Goal: Task Accomplishment & Management: Complete application form

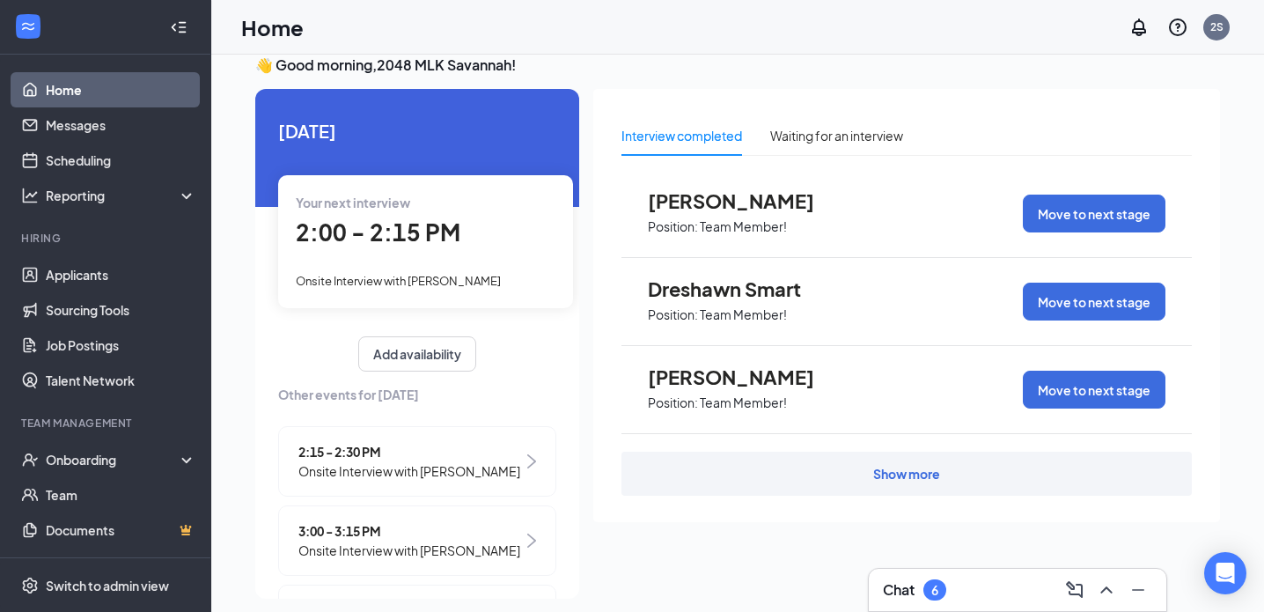
scroll to position [37, 0]
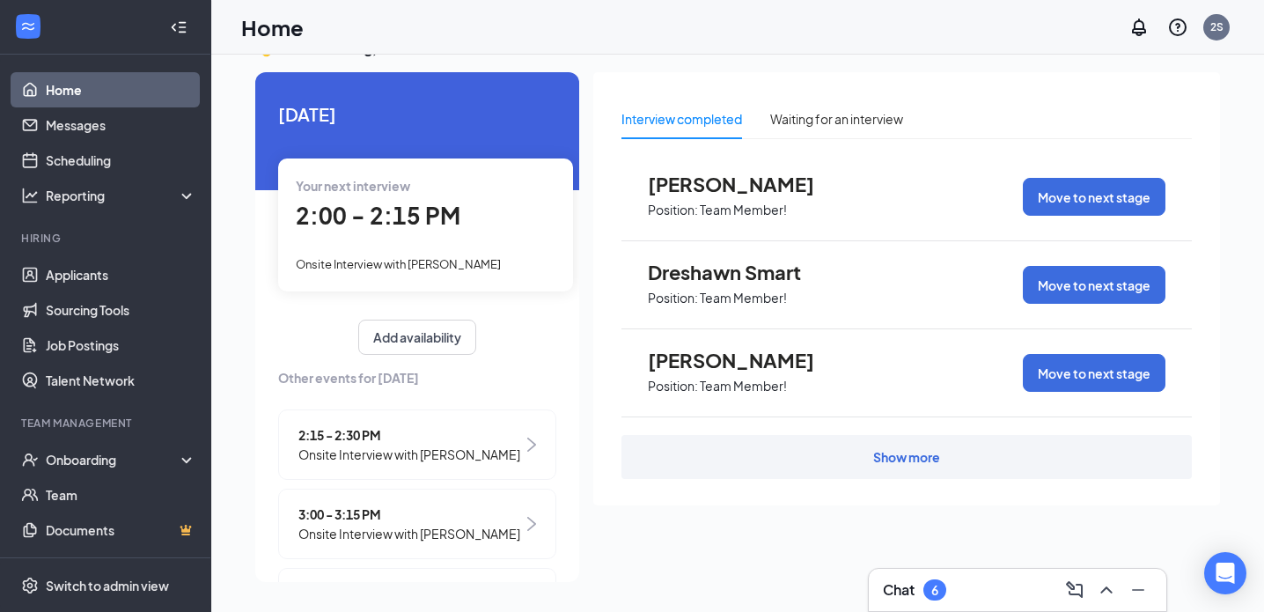
click at [886, 456] on div "Show more" at bounding box center [906, 457] width 67 height 18
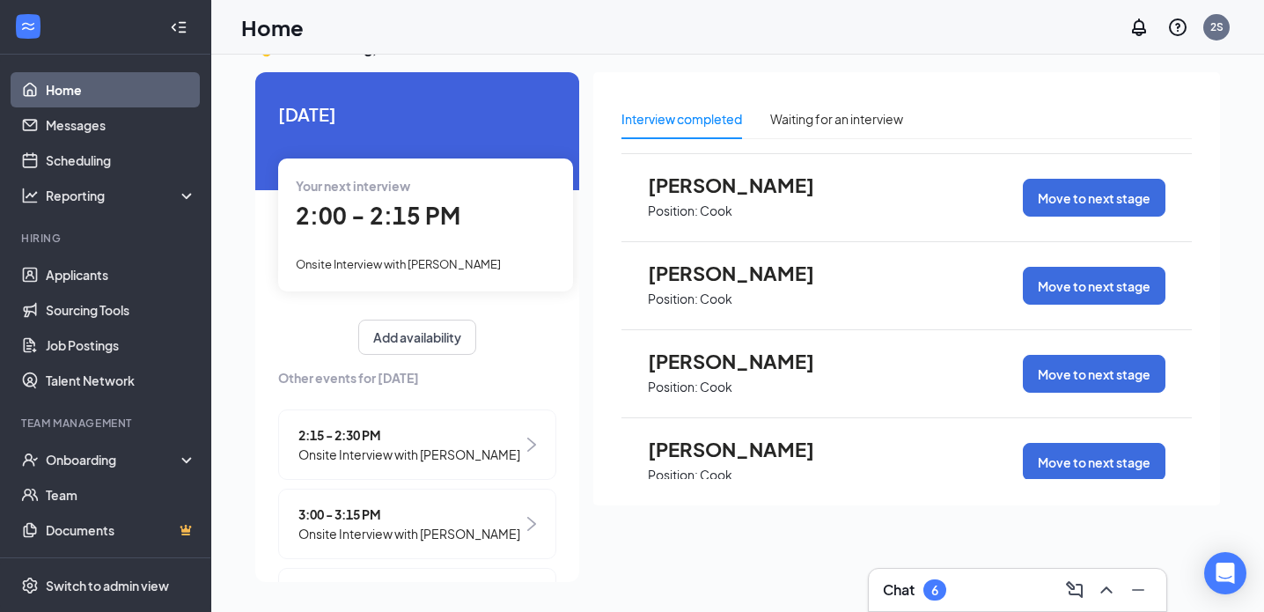
scroll to position [881, 0]
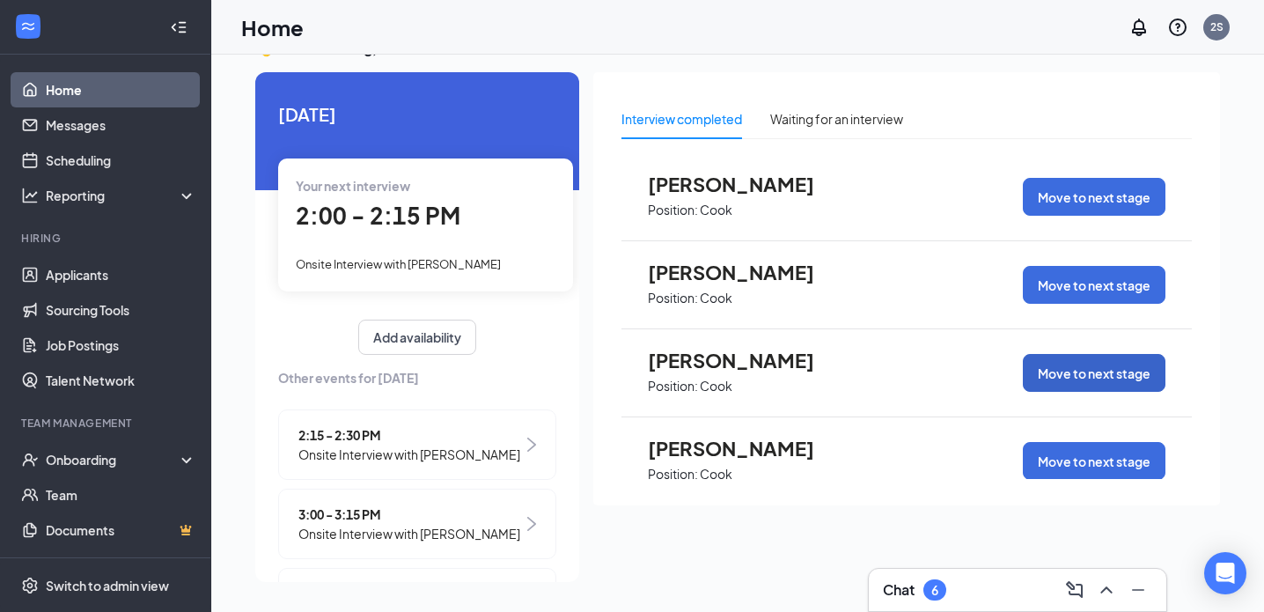
click at [1051, 372] on button "Move to next stage" at bounding box center [1094, 373] width 143 height 38
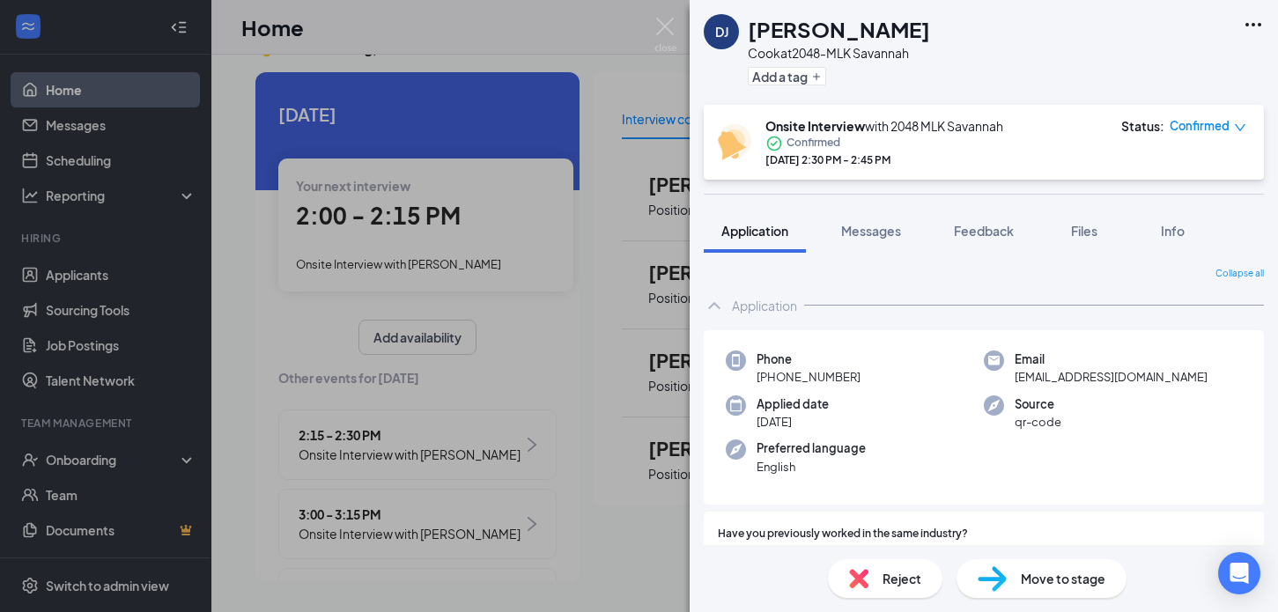
click at [1061, 579] on span "Move to stage" at bounding box center [1063, 578] width 85 height 19
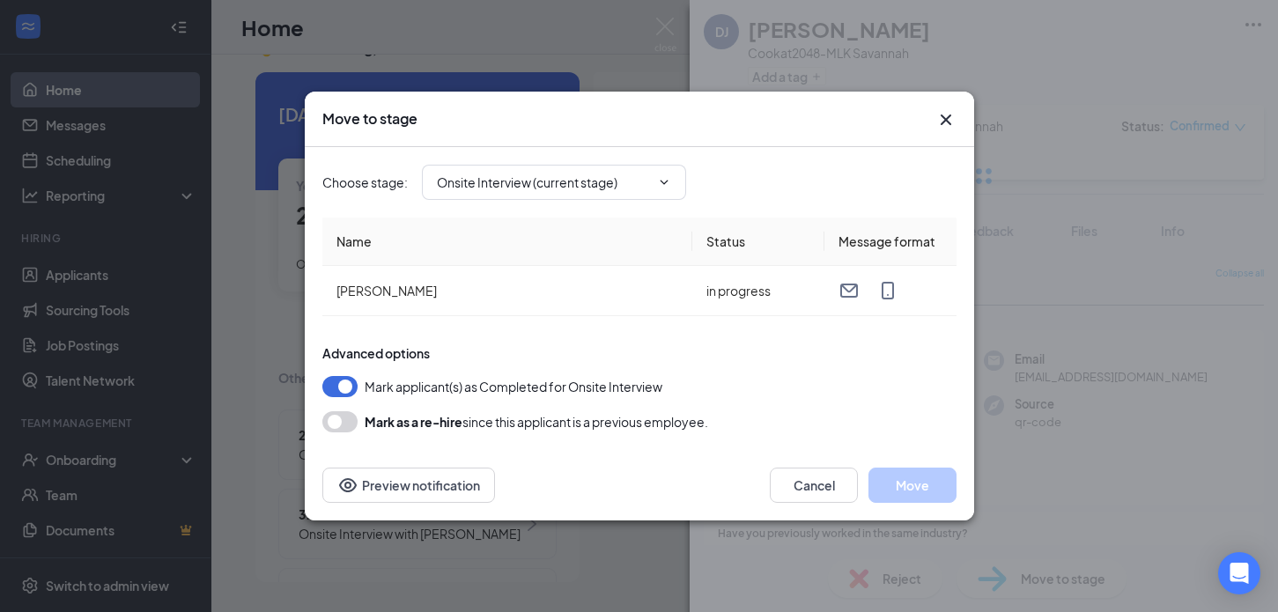
type input "Hiring Complete (final stage)"
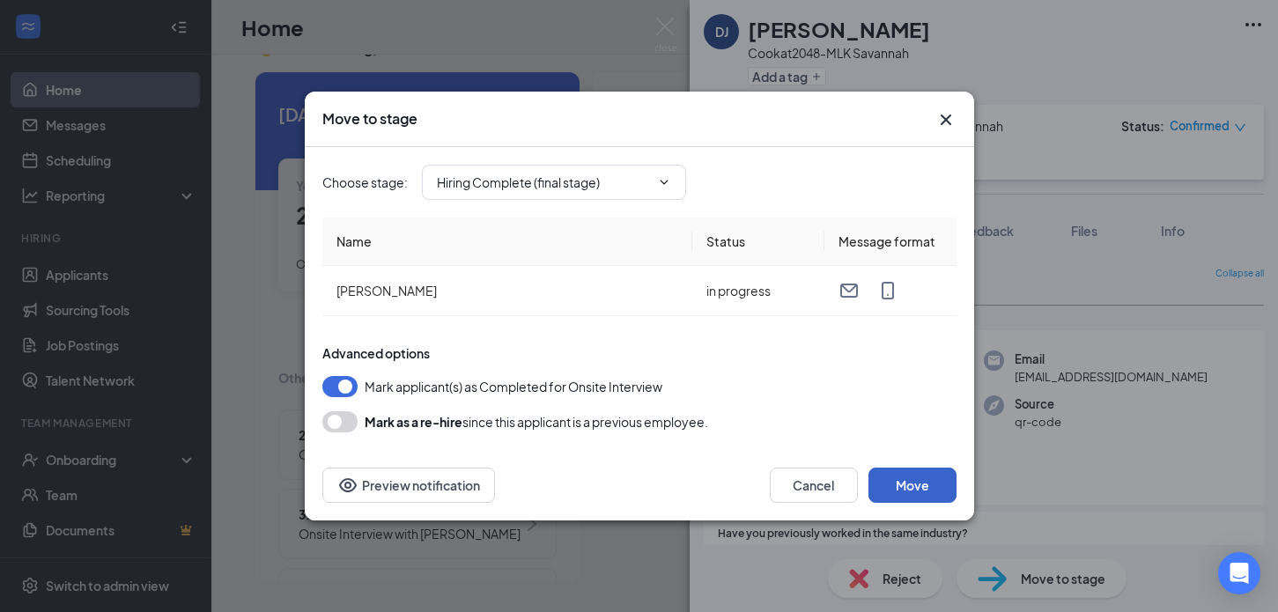
click at [926, 474] on button "Move" at bounding box center [912, 485] width 88 height 35
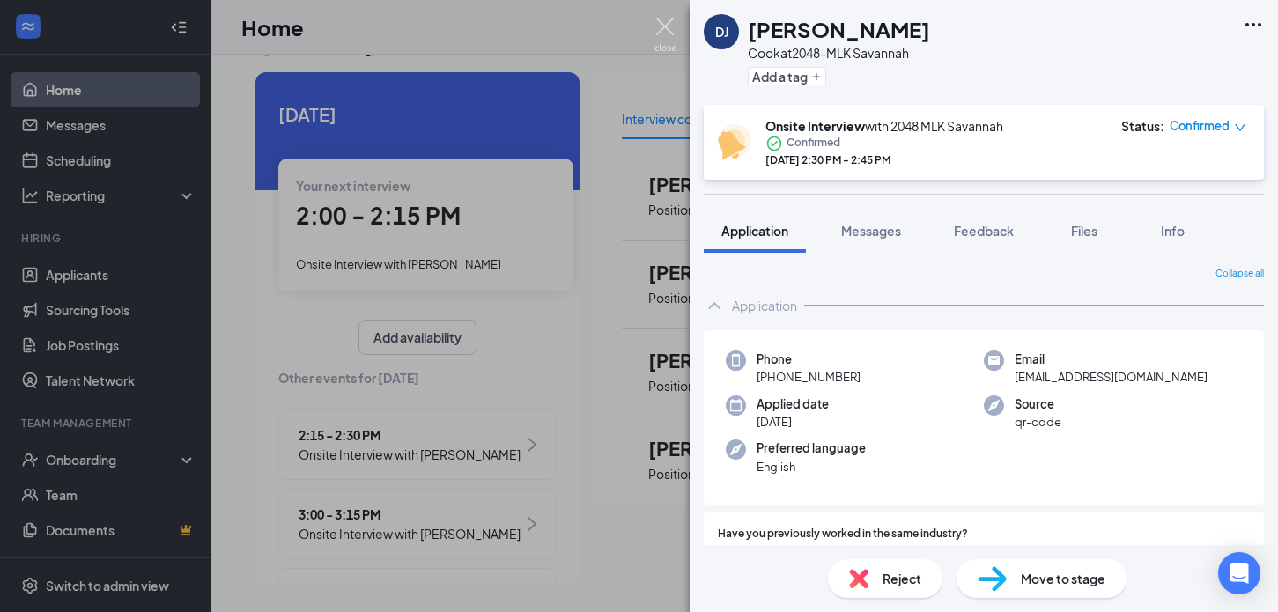
click at [661, 37] on img at bounding box center [665, 35] width 22 height 34
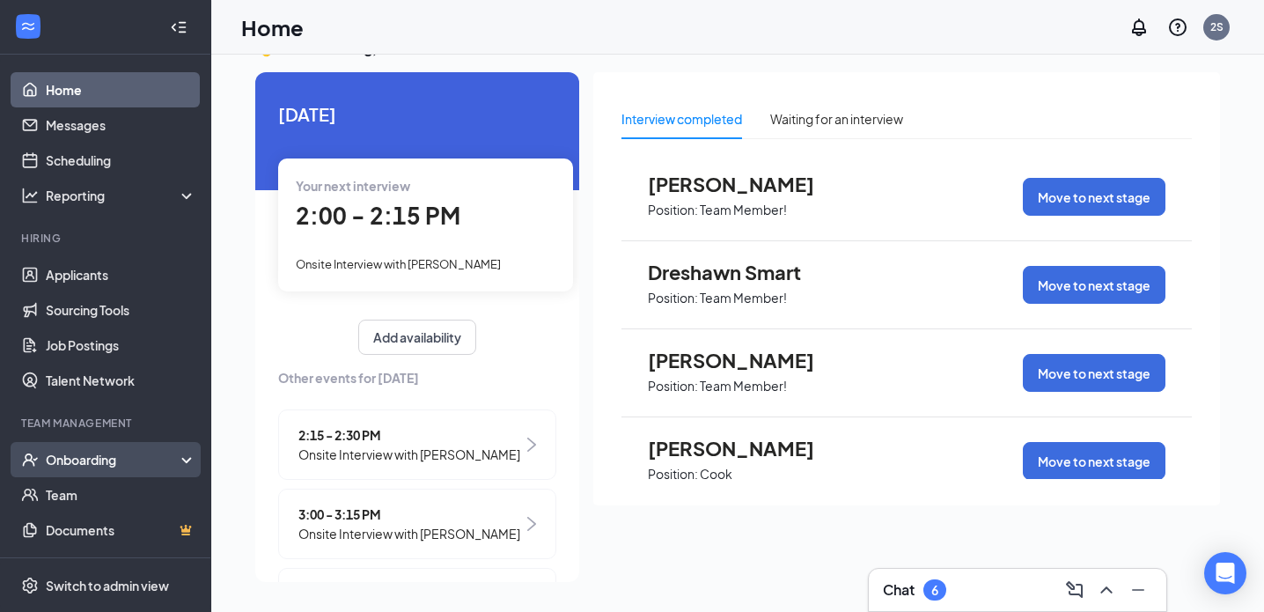
click at [104, 450] on div "Onboarding" at bounding box center [105, 459] width 211 height 35
click at [92, 497] on link "Overview" at bounding box center [121, 494] width 151 height 35
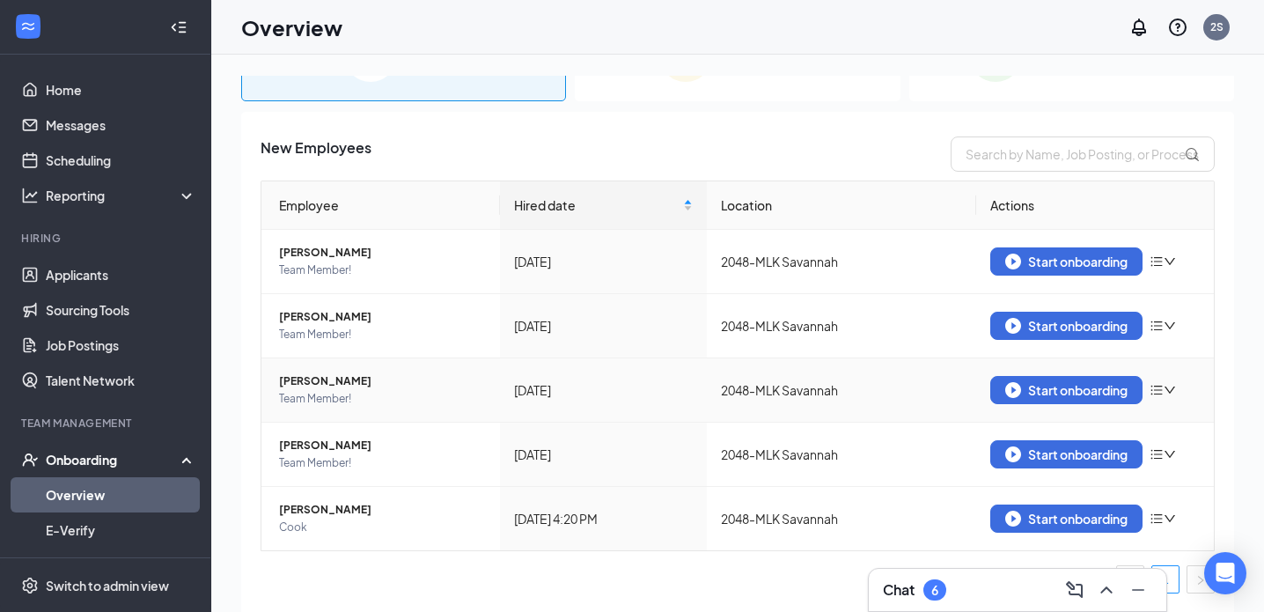
scroll to position [79, 0]
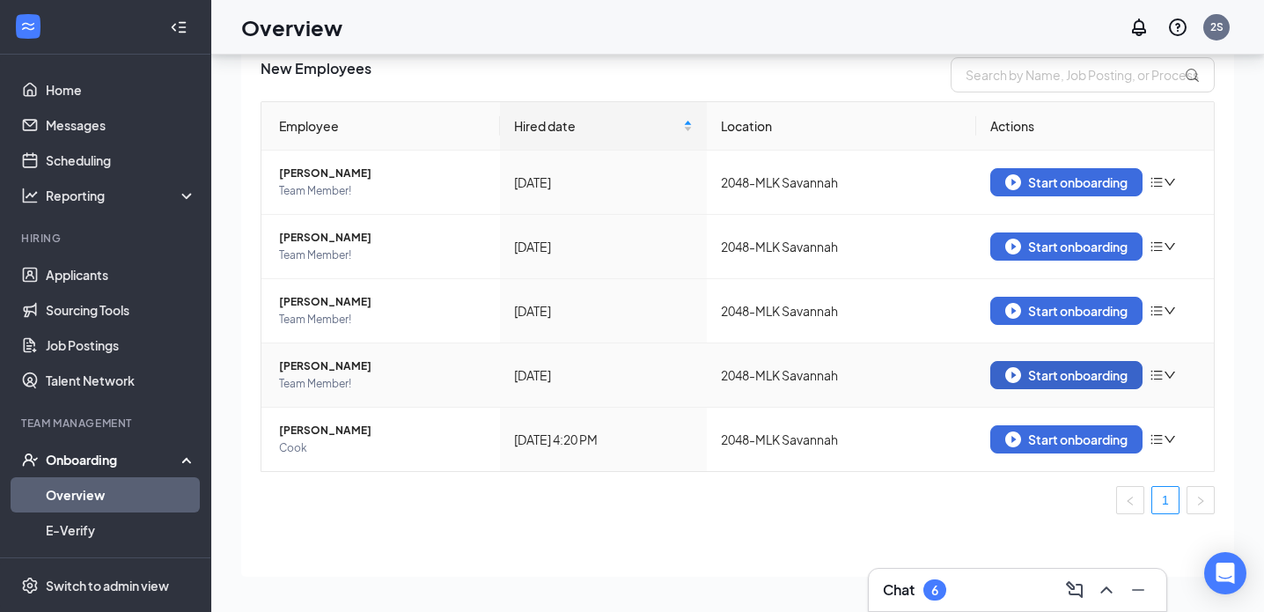
click at [1006, 376] on img "button" at bounding box center [1014, 375] width 16 height 16
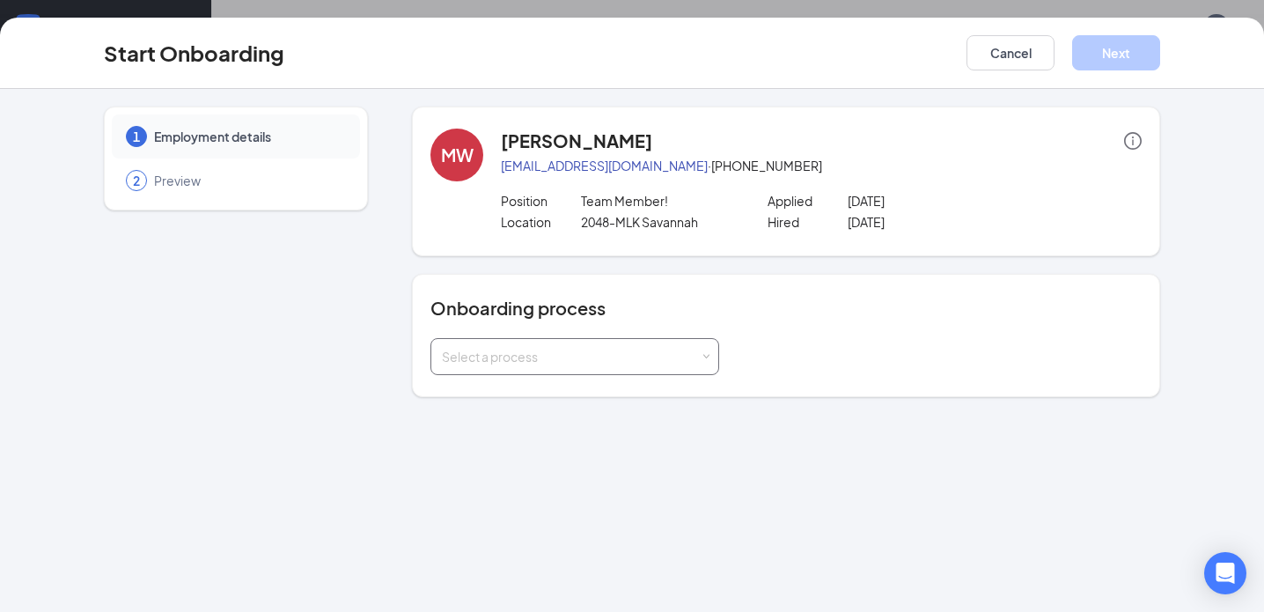
click at [704, 347] on div "Select a process" at bounding box center [575, 356] width 266 height 35
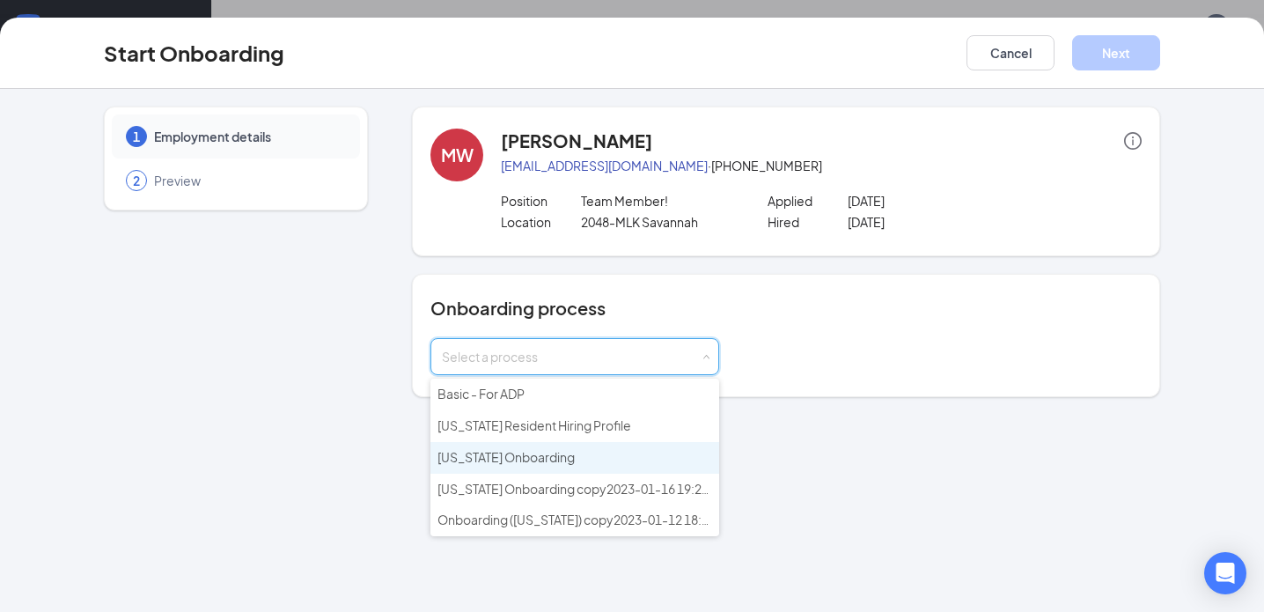
click at [565, 453] on li "[US_STATE] Onboarding" at bounding box center [575, 458] width 289 height 32
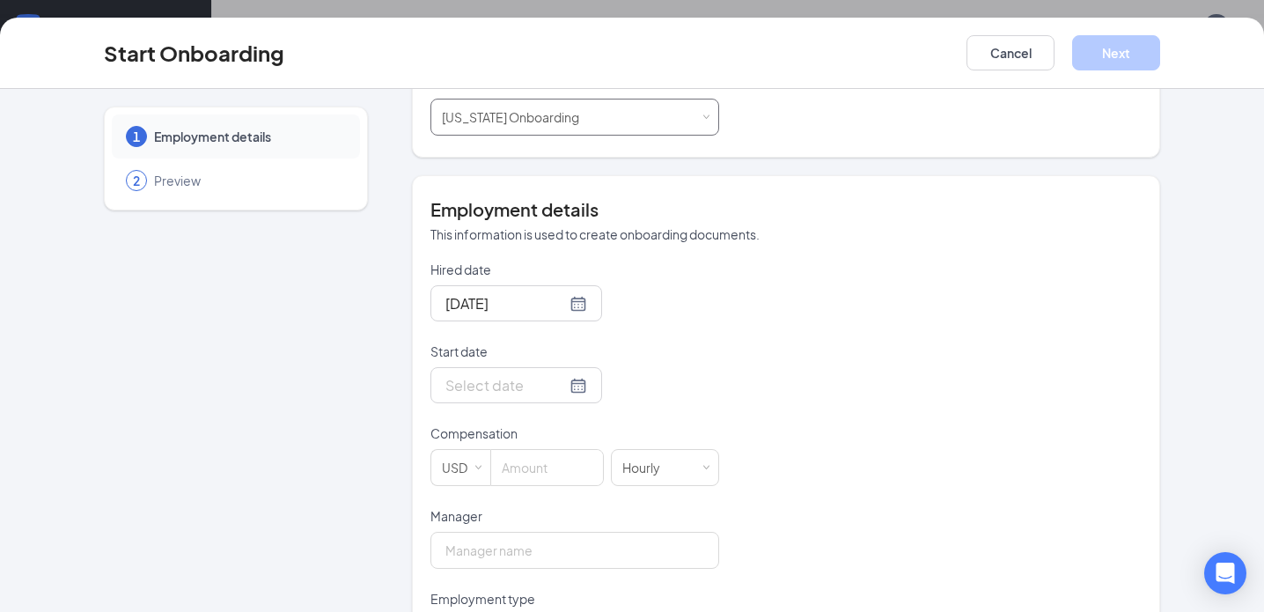
scroll to position [264, 0]
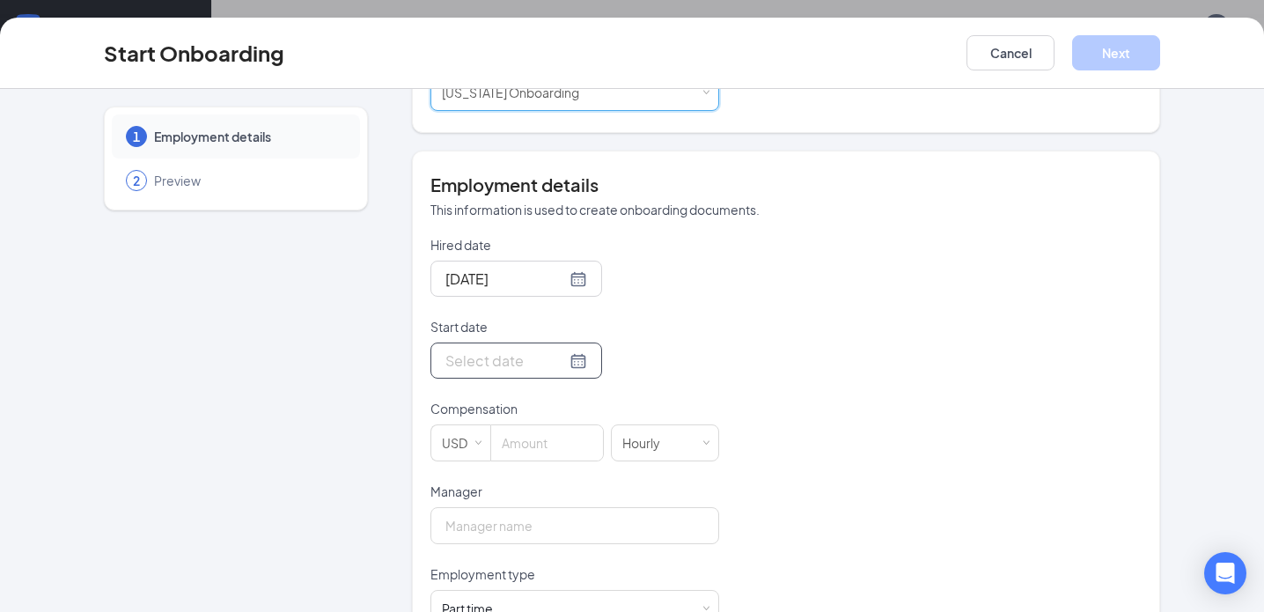
click at [556, 362] on div at bounding box center [517, 361] width 142 height 22
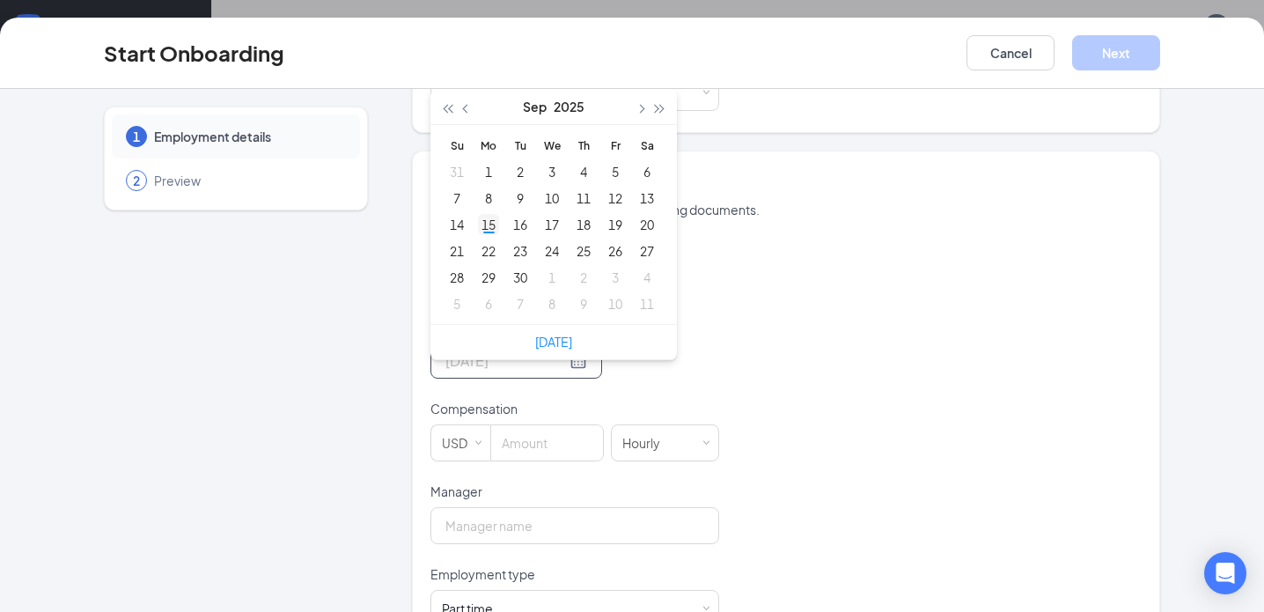
type input "[DATE]"
click at [487, 219] on div "15" at bounding box center [488, 224] width 21 height 21
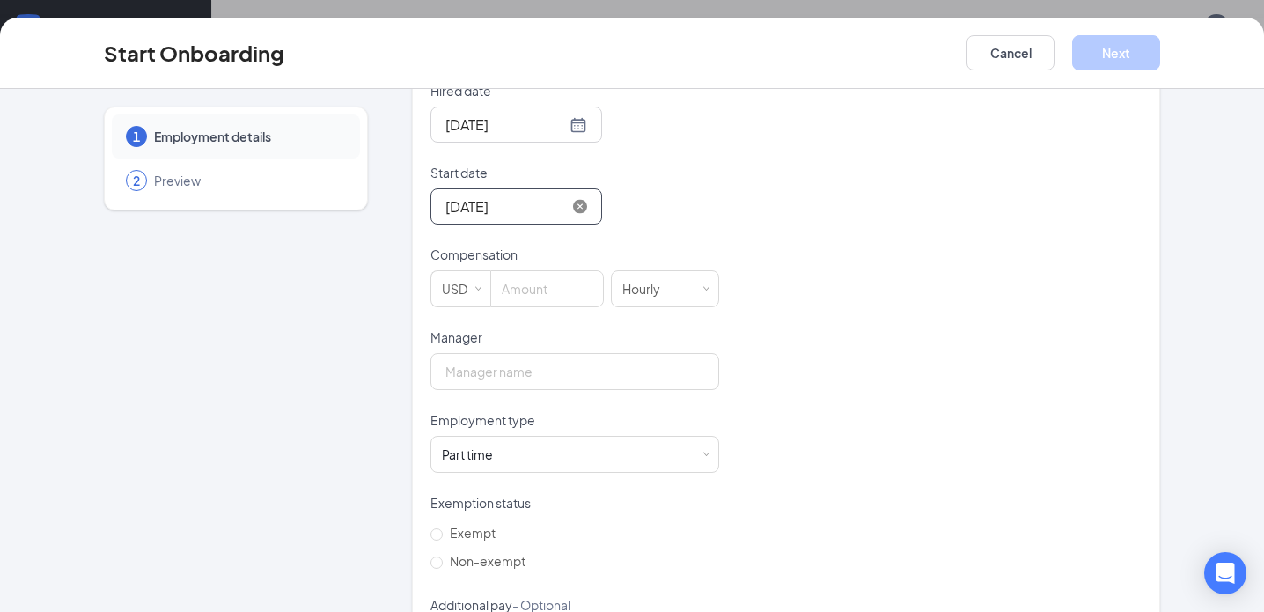
scroll to position [440, 0]
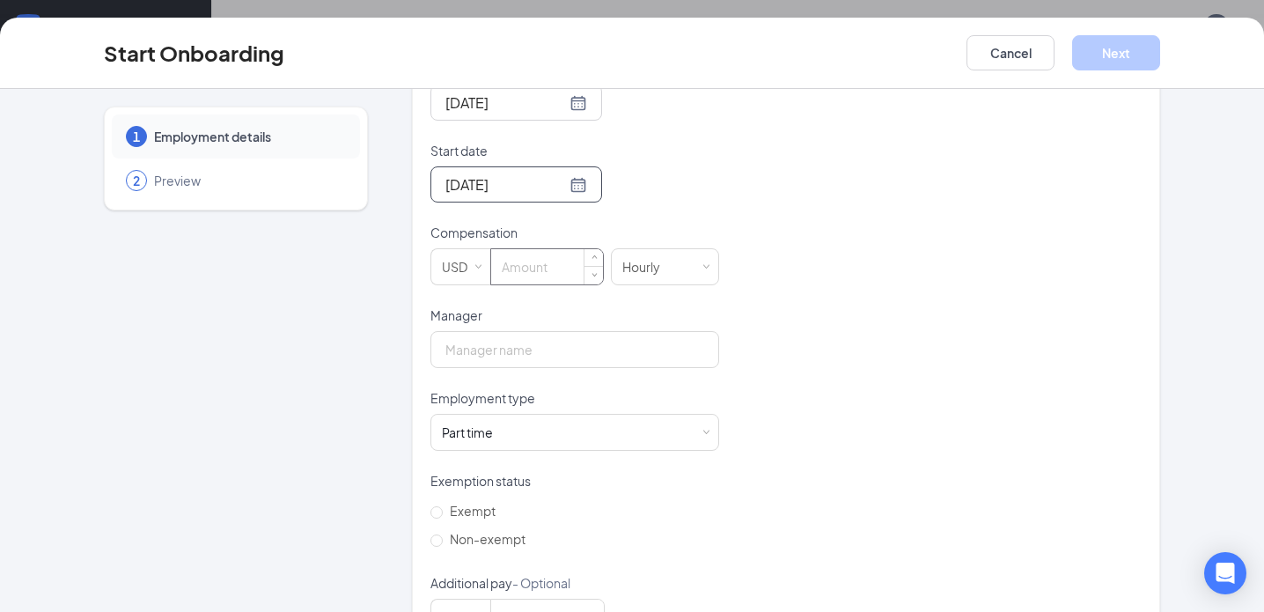
click at [547, 276] on input at bounding box center [547, 266] width 112 height 35
type input "13"
click at [520, 342] on input "Manager" at bounding box center [575, 349] width 289 height 37
type input "[PERSON_NAME]"
click at [520, 436] on div "Part time Works less than 30 hours per week and is reasonably expected to work" at bounding box center [575, 432] width 266 height 35
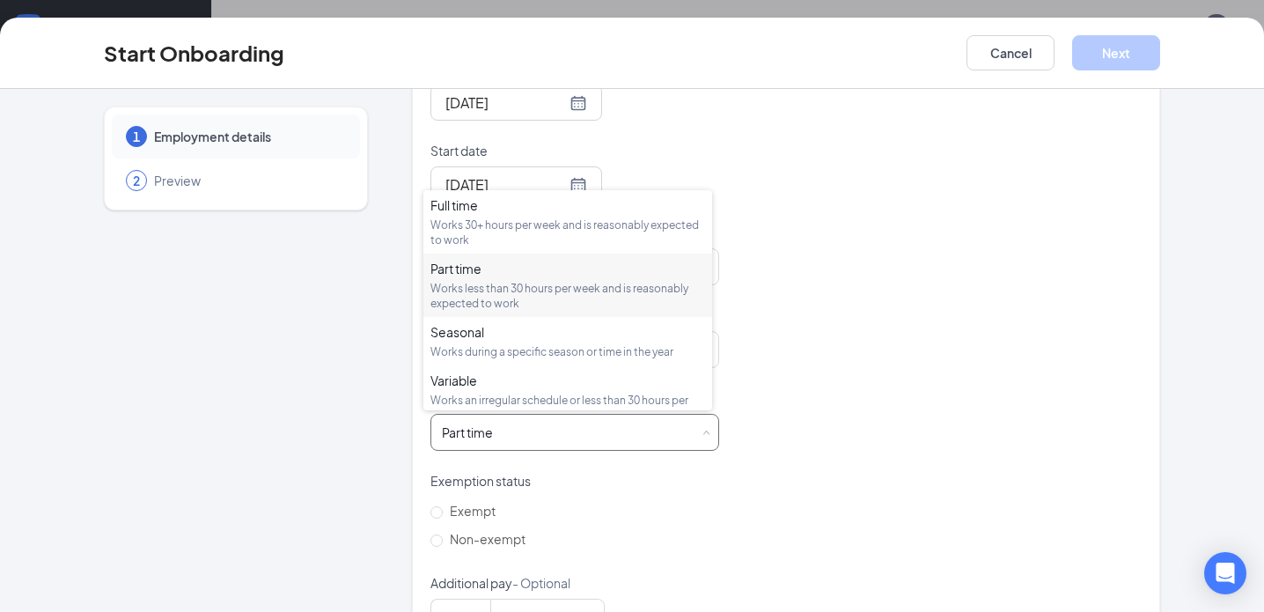
click at [503, 290] on div "Works less than 30 hours per week and is reasonably expected to work" at bounding box center [568, 296] width 275 height 30
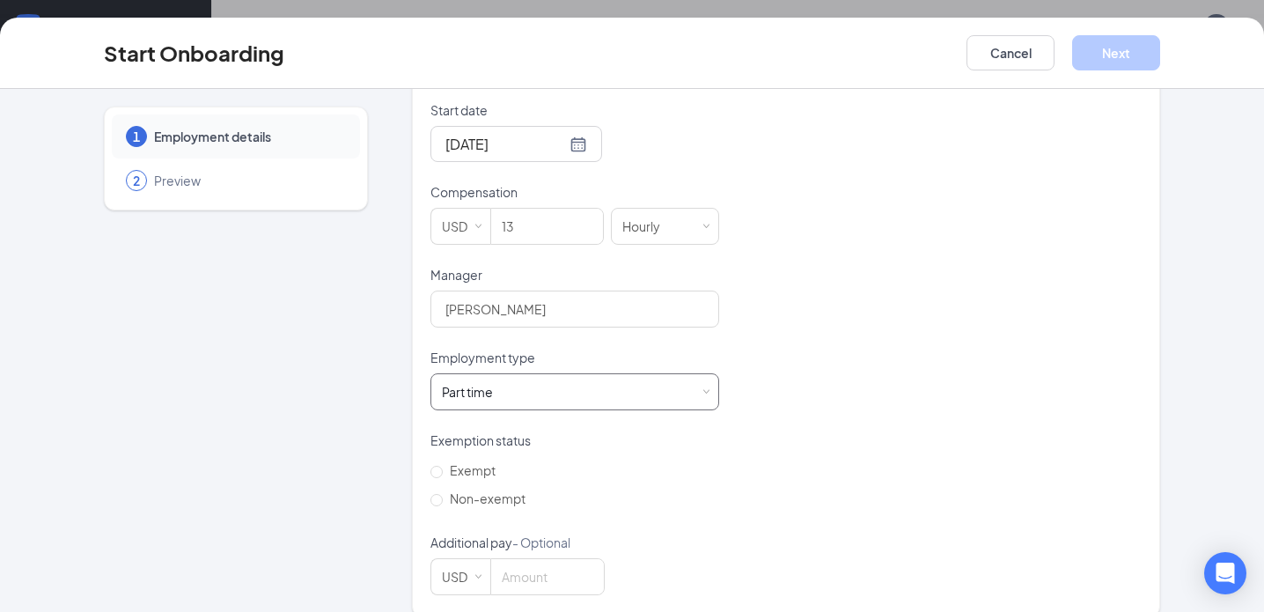
scroll to position [504, 0]
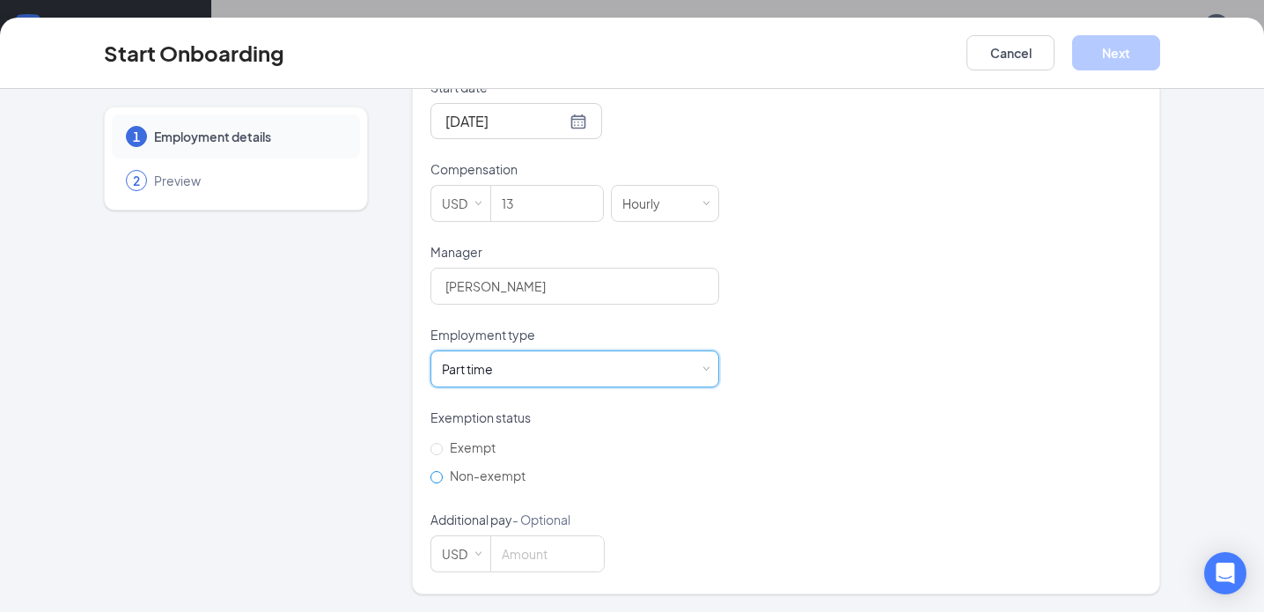
click at [443, 480] on span "Non-exempt" at bounding box center [488, 476] width 90 height 16
click at [442, 480] on input "Non-exempt" at bounding box center [437, 477] width 12 height 12
radio input "true"
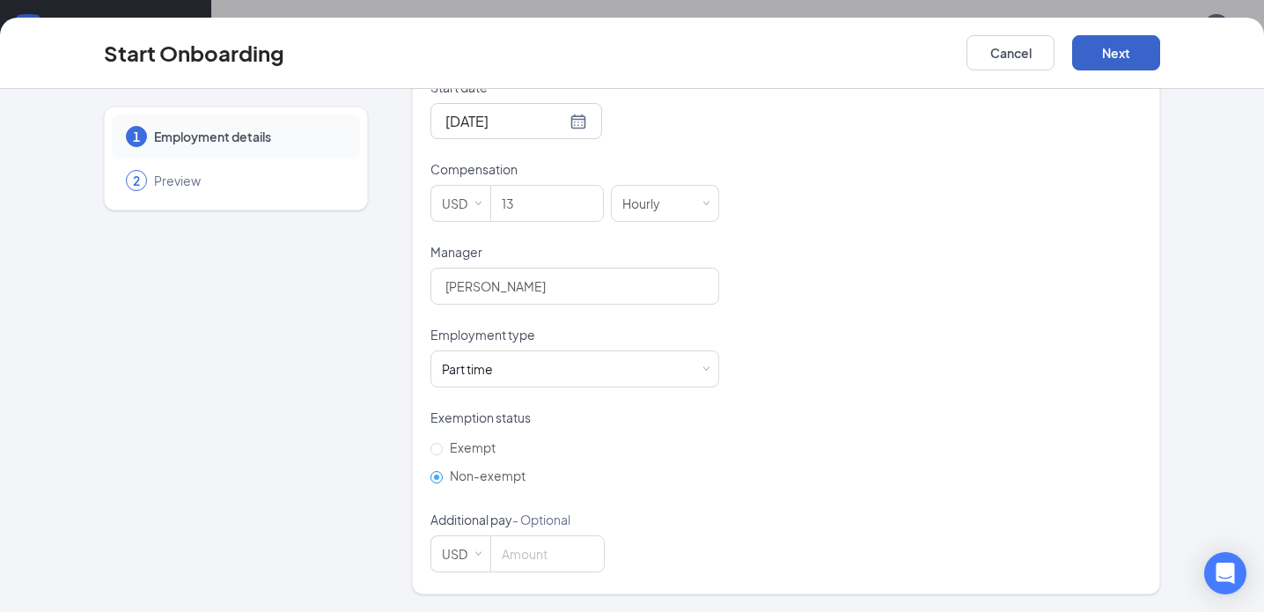
click at [1128, 50] on button "Next" at bounding box center [1116, 52] width 88 height 35
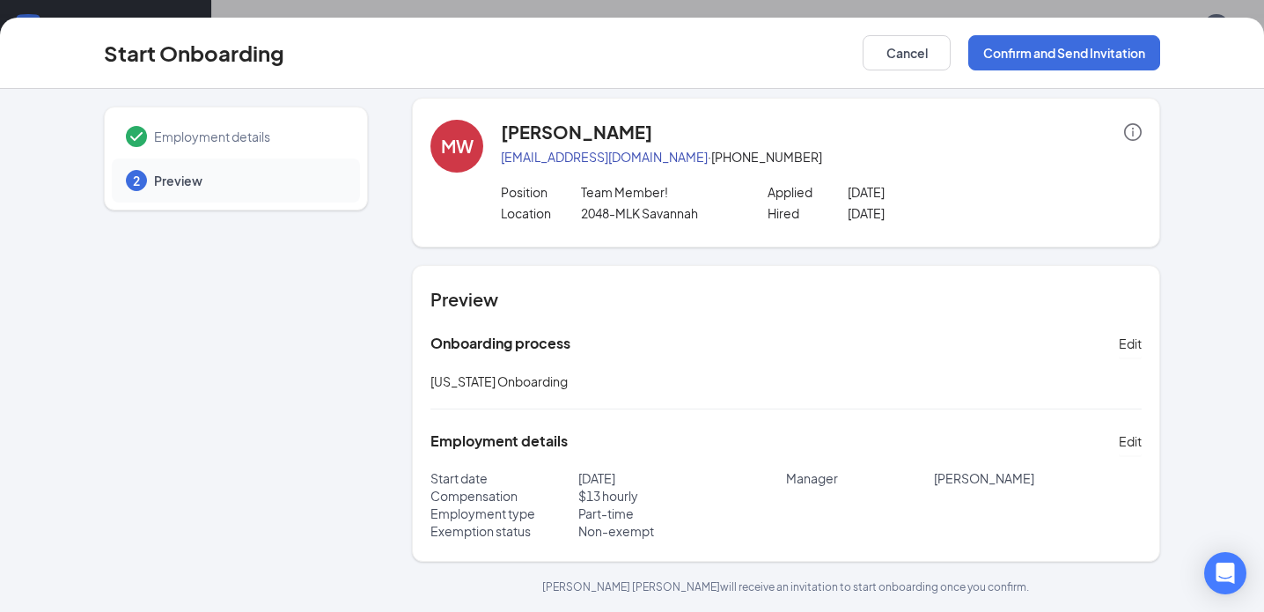
scroll to position [9, 0]
click at [999, 62] on button "Confirm and Send Invitation" at bounding box center [1065, 52] width 192 height 35
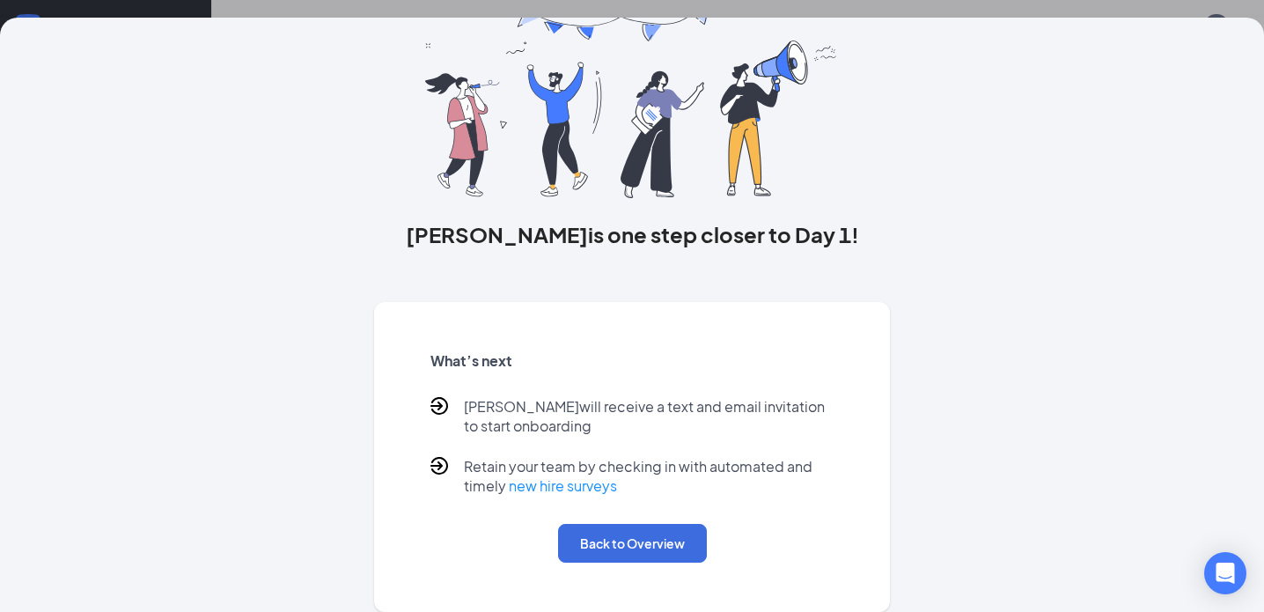
scroll to position [3, 0]
click at [586, 553] on button "Back to Overview" at bounding box center [632, 543] width 149 height 39
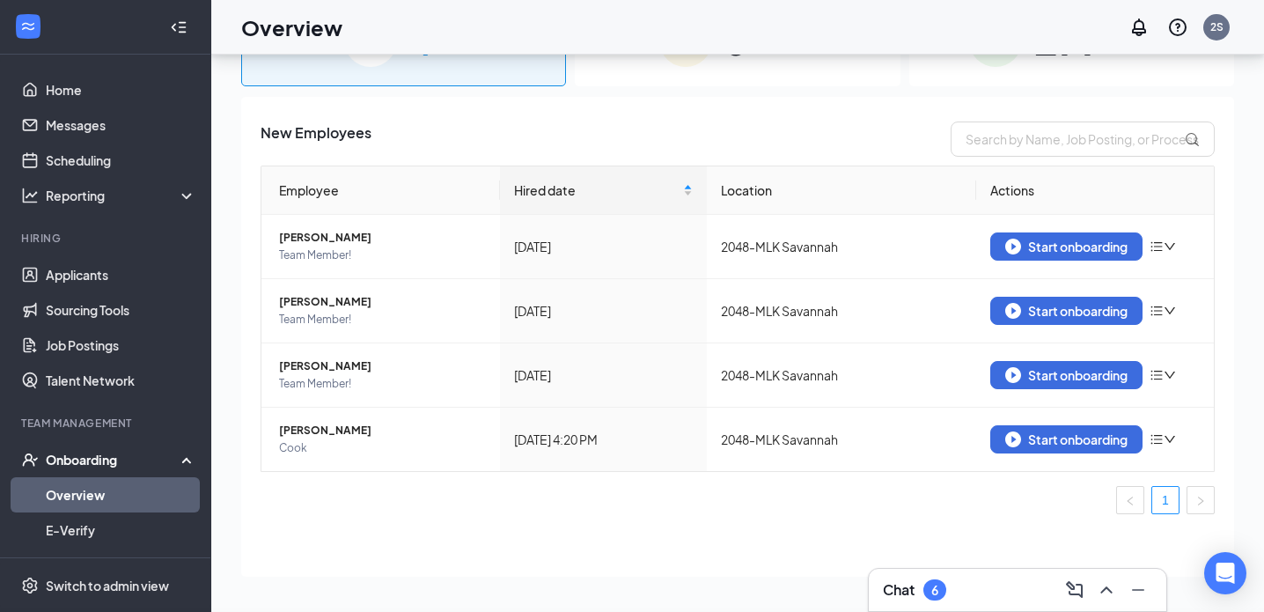
scroll to position [0, 0]
click at [1082, 440] on div "Start onboarding" at bounding box center [1067, 439] width 122 height 16
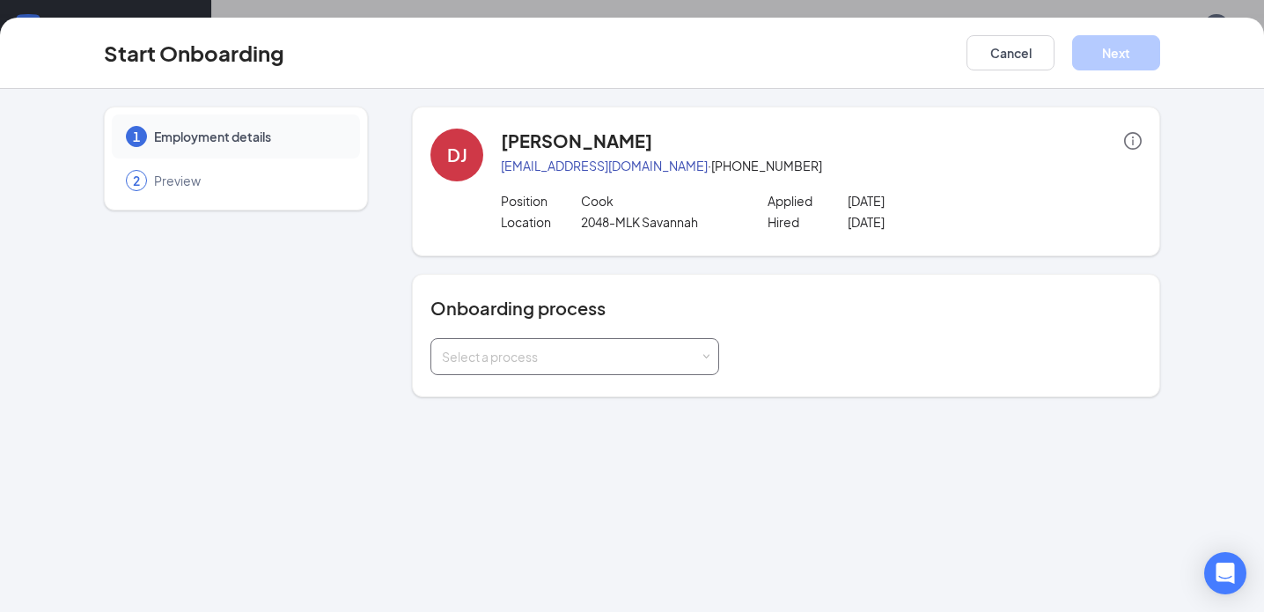
click at [542, 347] on div "Select a process" at bounding box center [575, 356] width 266 height 35
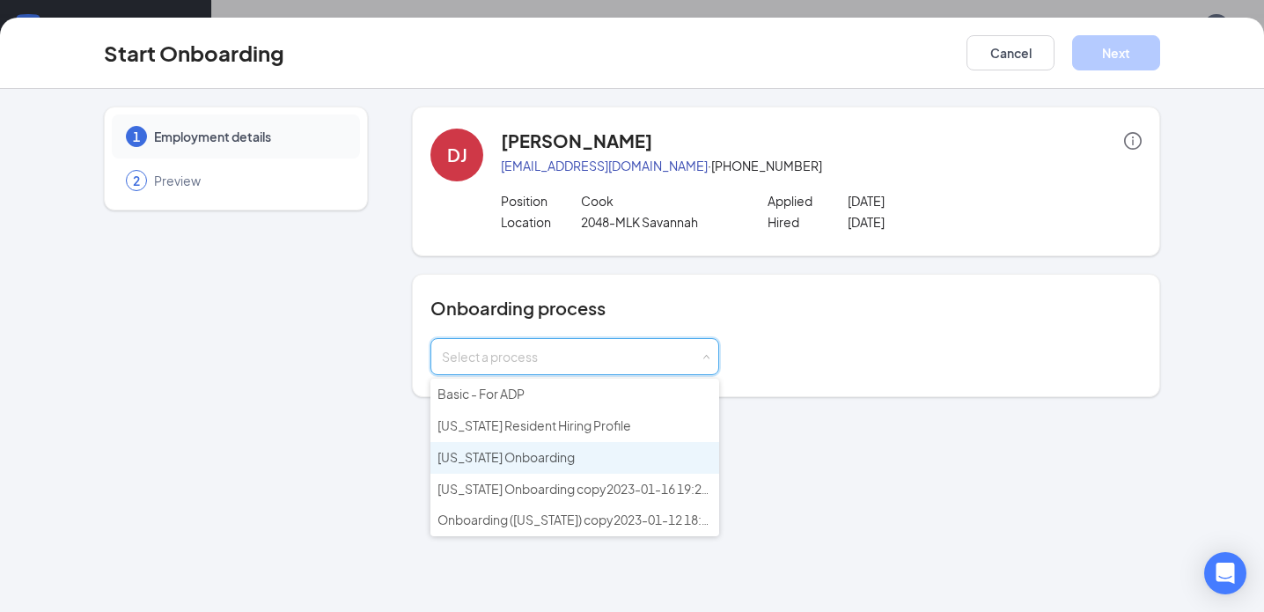
click at [539, 461] on span "[US_STATE] Onboarding" at bounding box center [506, 457] width 137 height 16
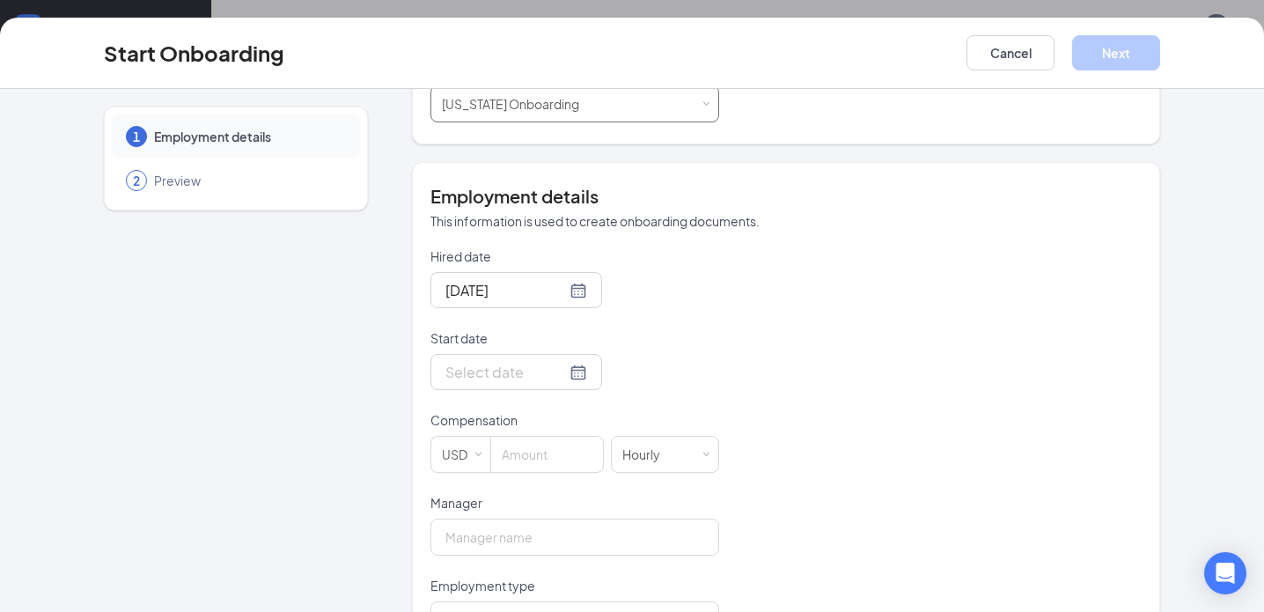
scroll to position [264, 0]
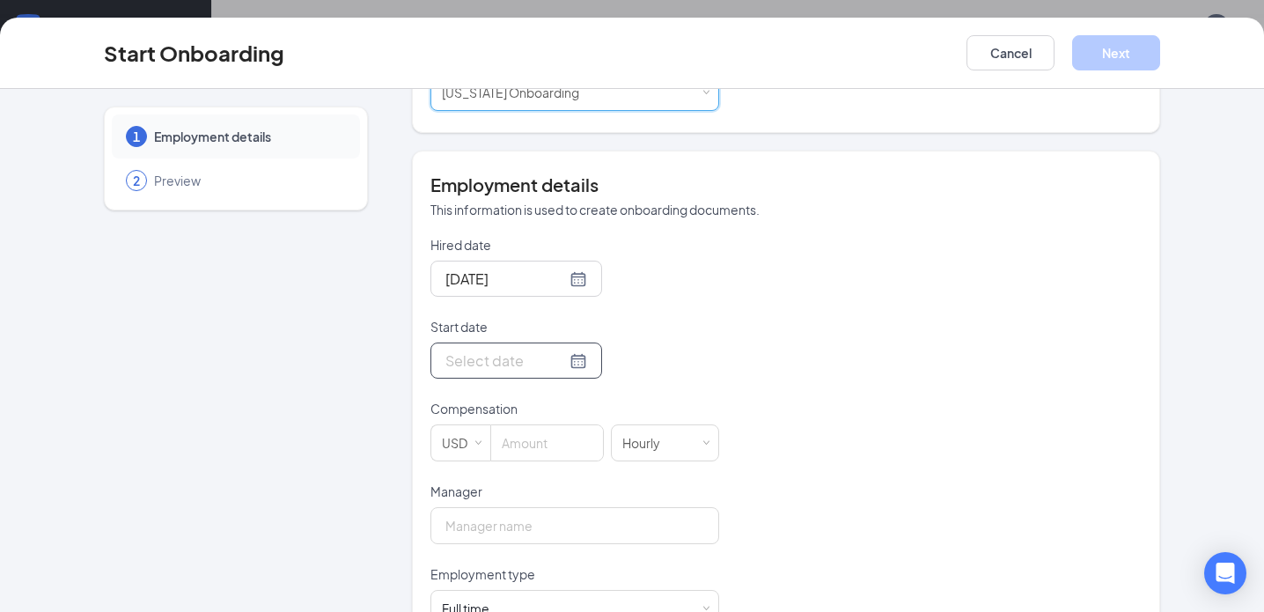
click at [564, 357] on div at bounding box center [517, 361] width 142 height 22
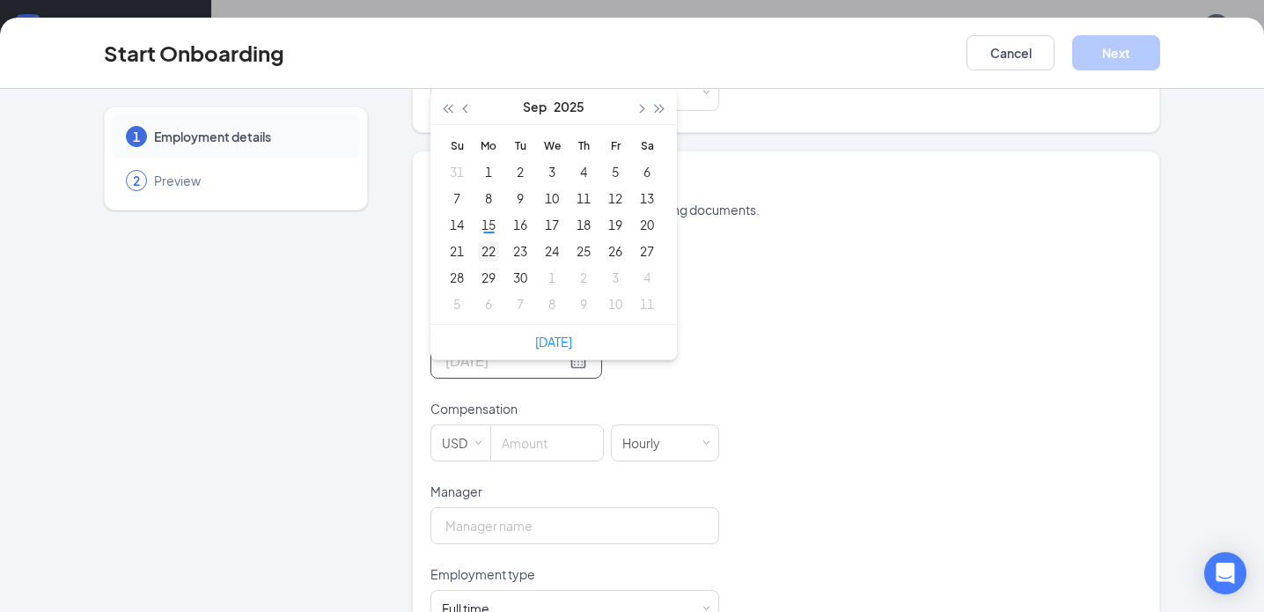
type input "[DATE]"
click at [487, 247] on div "22" at bounding box center [488, 250] width 21 height 21
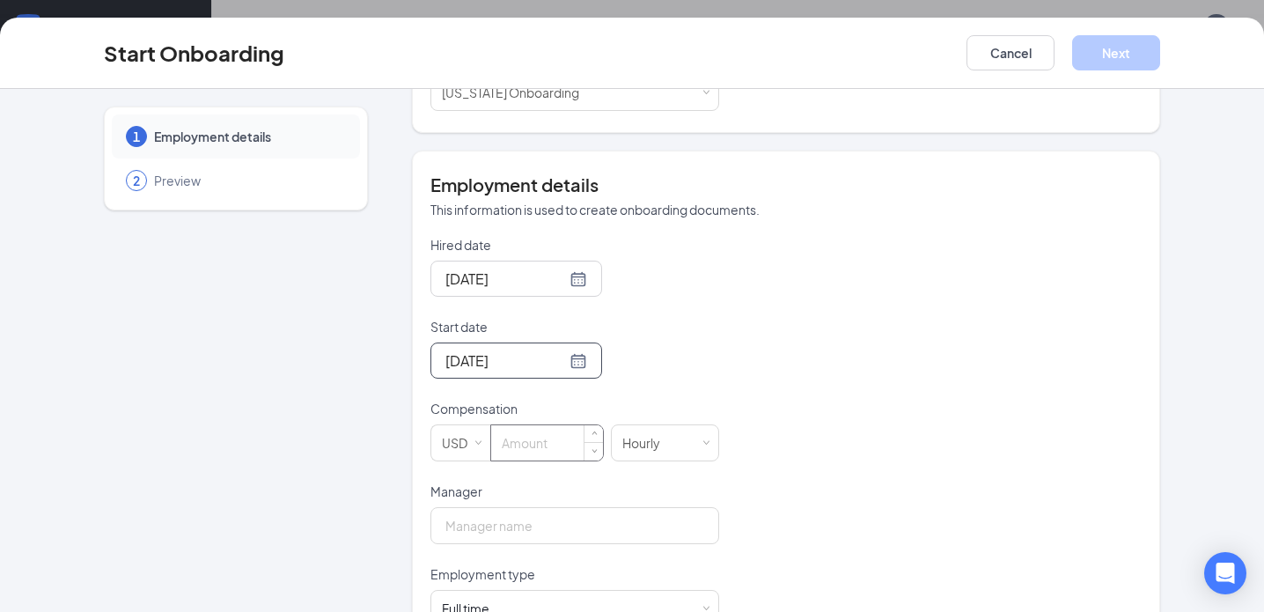
click at [527, 445] on input at bounding box center [547, 442] width 112 height 35
type input "12"
click at [535, 518] on input "Manager" at bounding box center [575, 525] width 289 height 37
type input "[PERSON_NAME]"
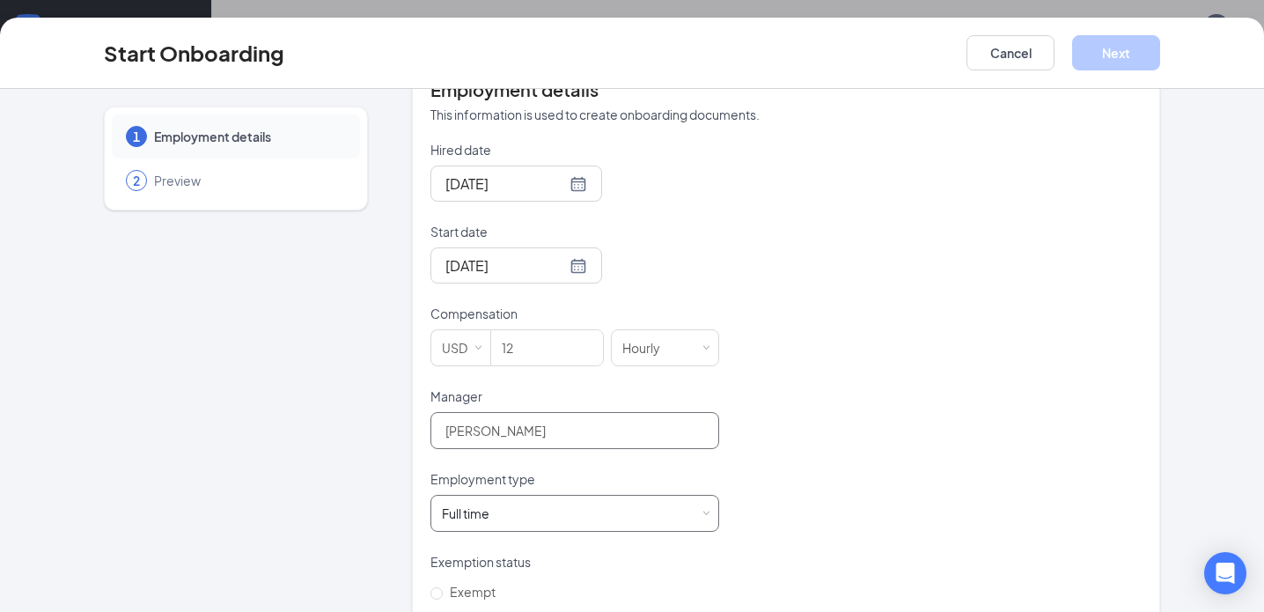
scroll to position [504, 0]
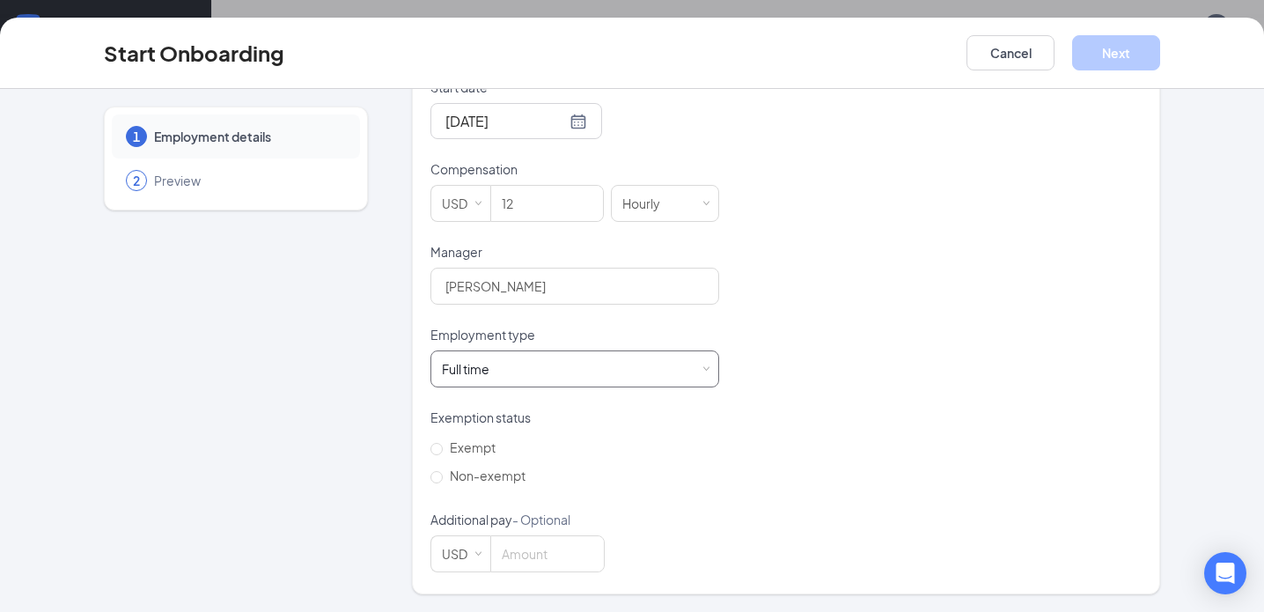
click at [514, 370] on div "Full time Works 30+ hours per week and is reasonably expected to work" at bounding box center [575, 368] width 266 height 35
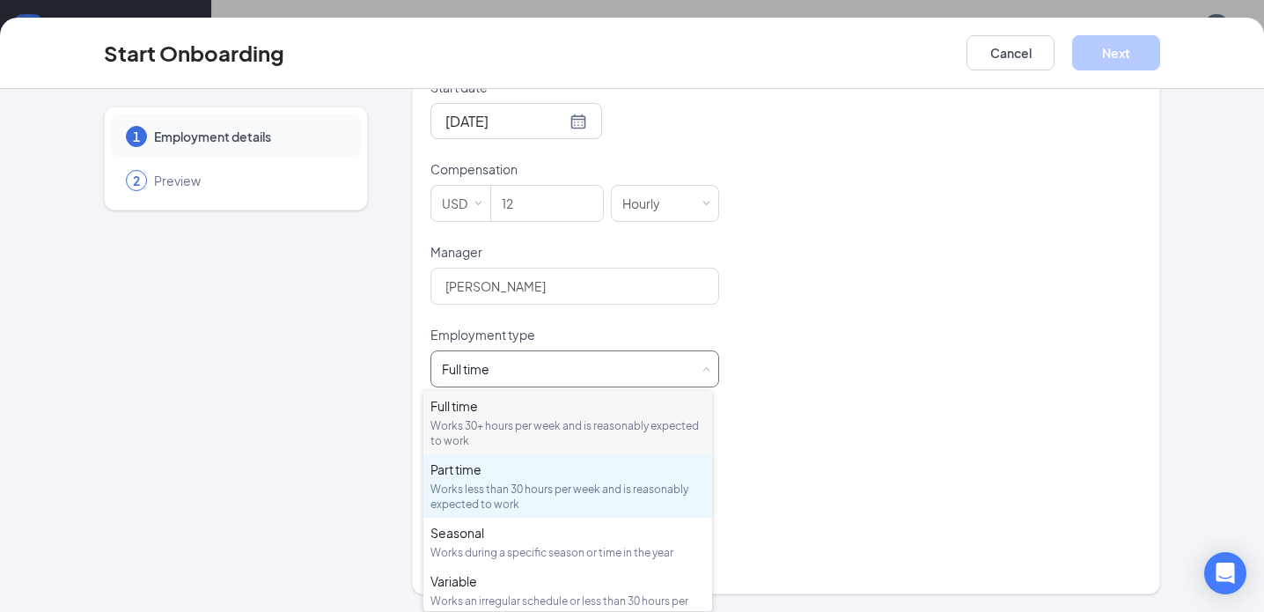
click at [485, 490] on div "Works less than 30 hours per week and is reasonably expected to work" at bounding box center [568, 497] width 275 height 30
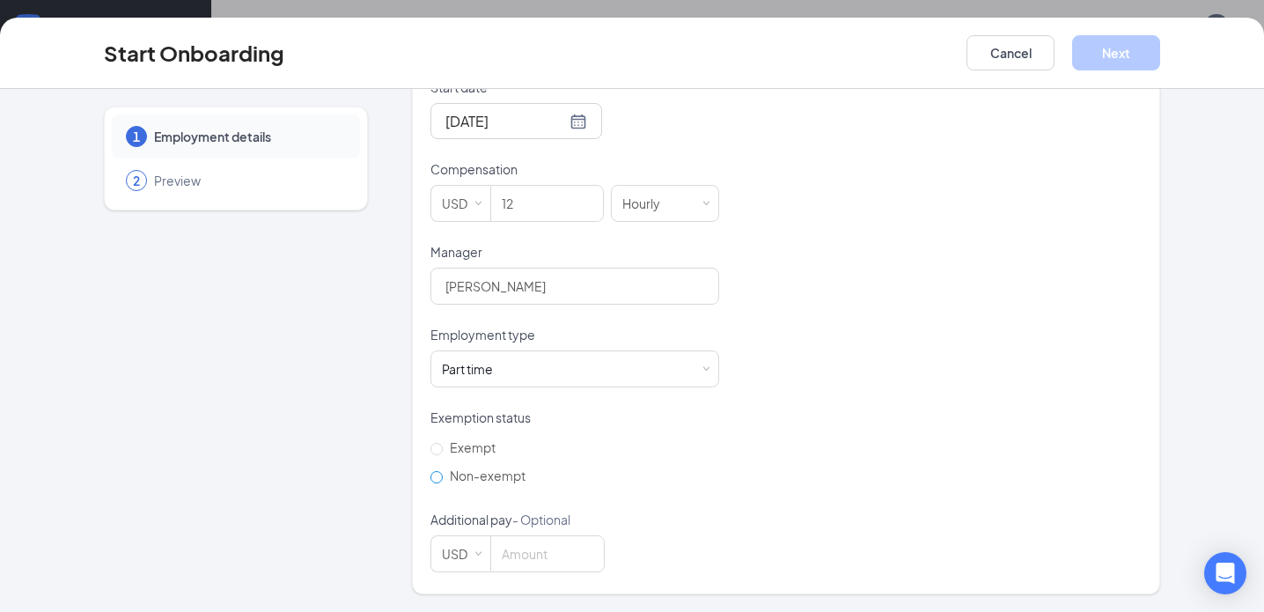
click at [435, 480] on input "Non-exempt" at bounding box center [437, 477] width 12 height 12
radio input "true"
click at [1118, 61] on button "Next" at bounding box center [1116, 52] width 88 height 35
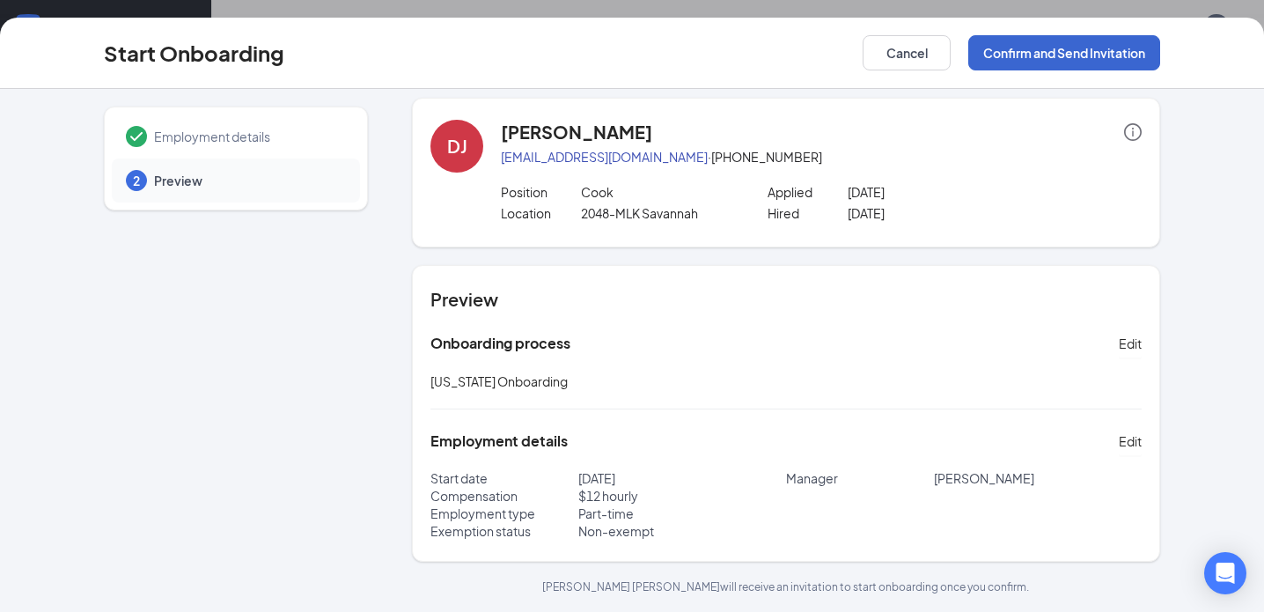
scroll to position [9, 0]
click at [1091, 57] on button "Confirm and Send Invitation" at bounding box center [1065, 52] width 192 height 35
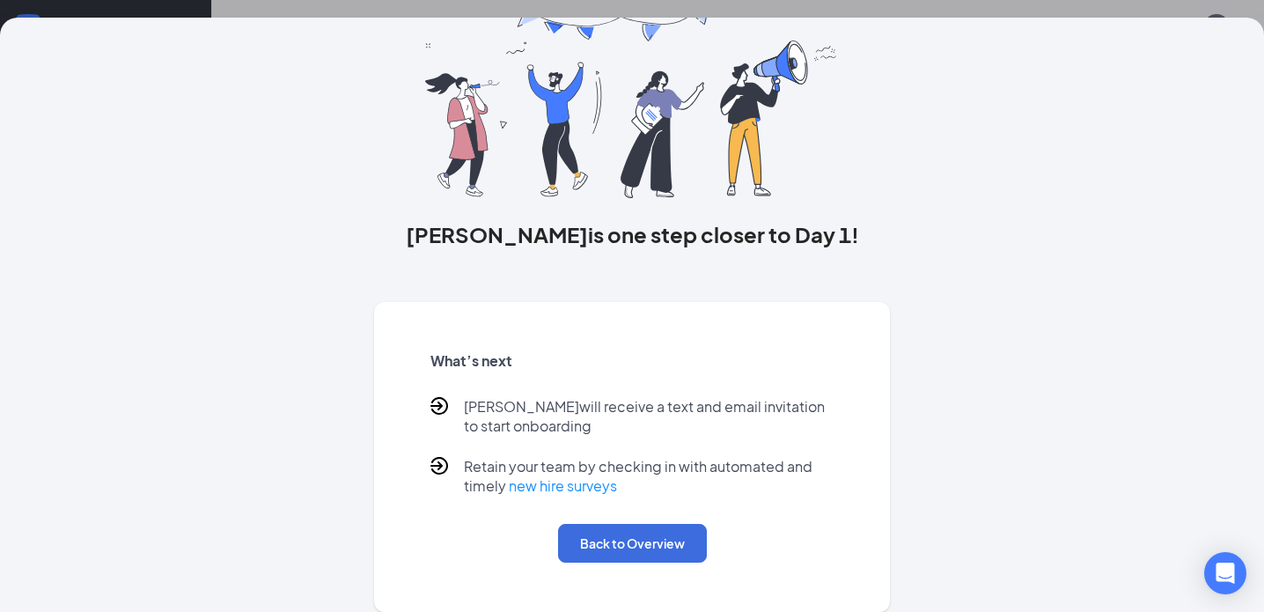
scroll to position [0, 0]
click at [685, 552] on button "Back to Overview" at bounding box center [632, 543] width 149 height 39
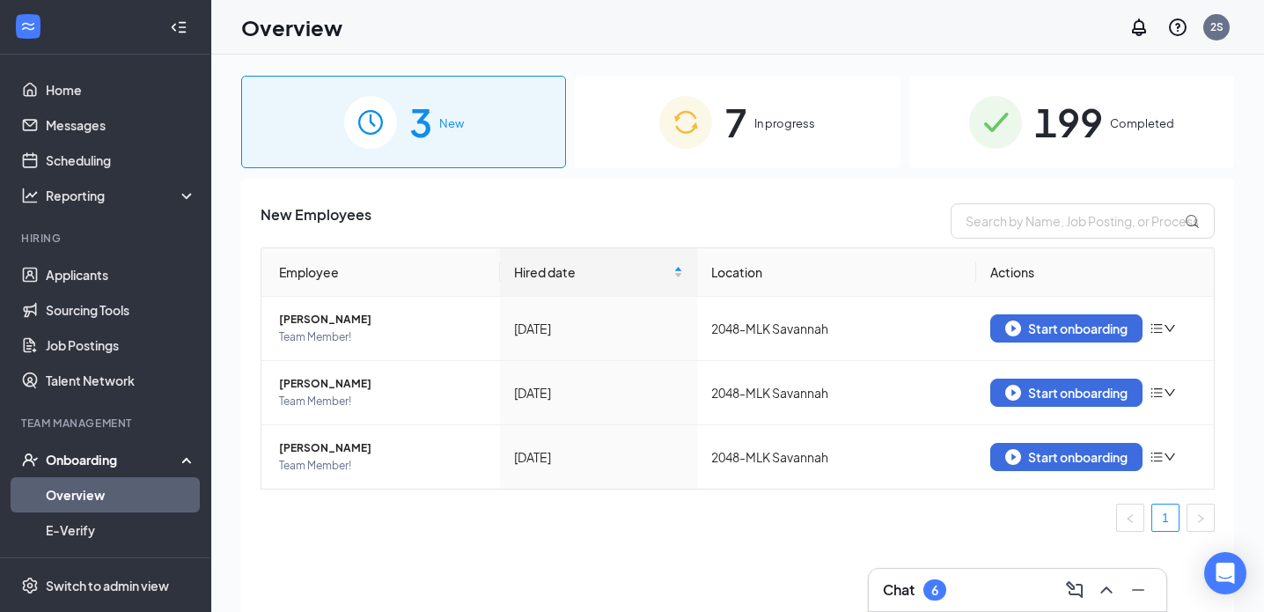
click at [1058, 120] on span "199" at bounding box center [1069, 122] width 69 height 61
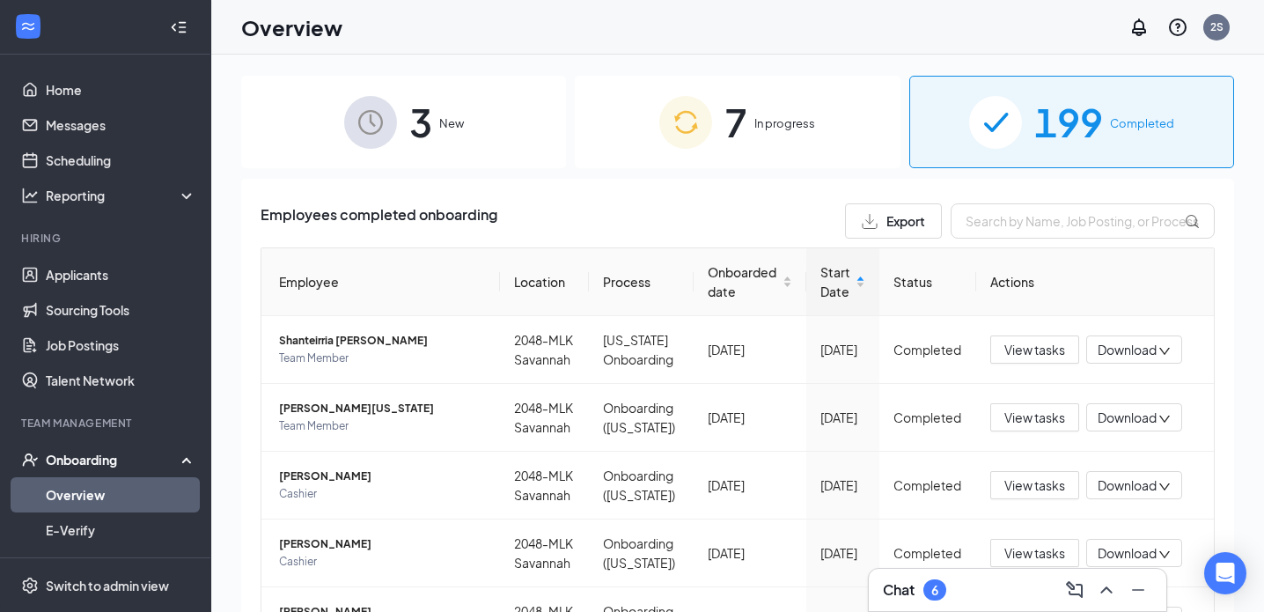
click at [725, 113] on span "7" at bounding box center [736, 122] width 23 height 61
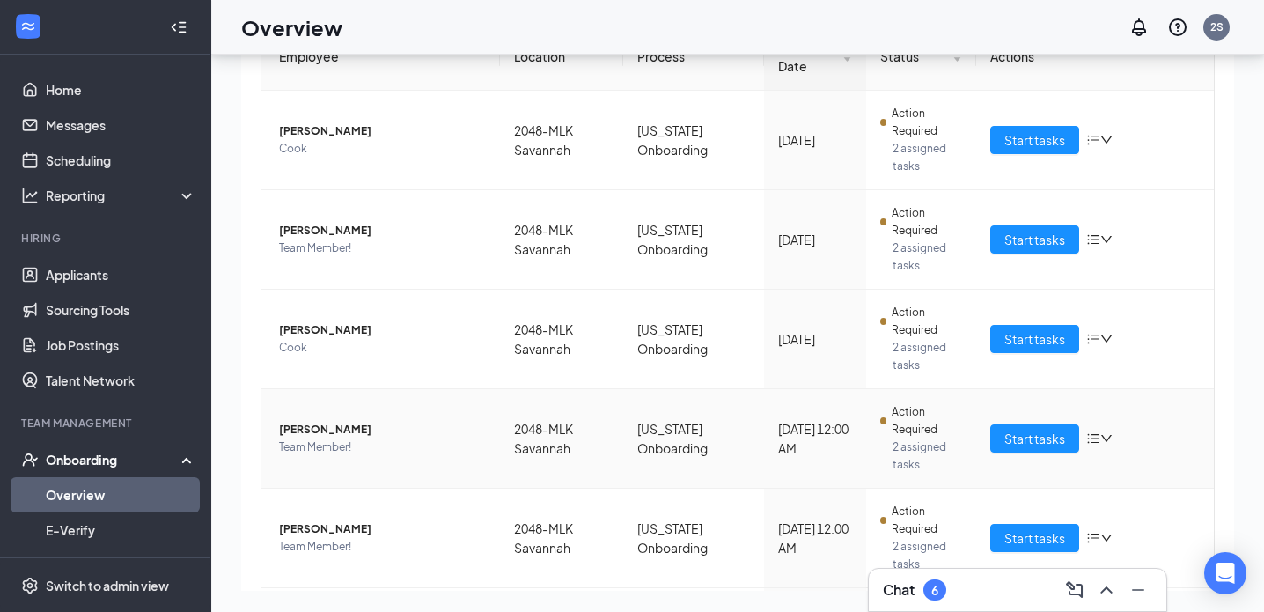
scroll to position [178, 0]
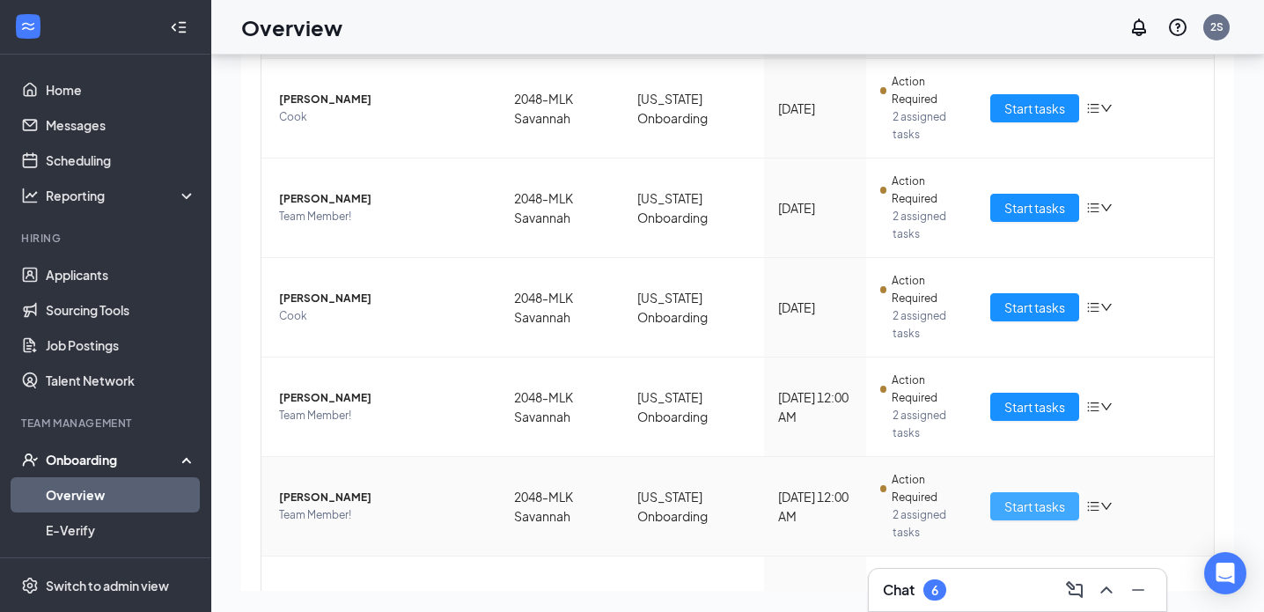
click at [993, 492] on button "Start tasks" at bounding box center [1035, 506] width 89 height 28
